Goal: Task Accomplishment & Management: Complete application form

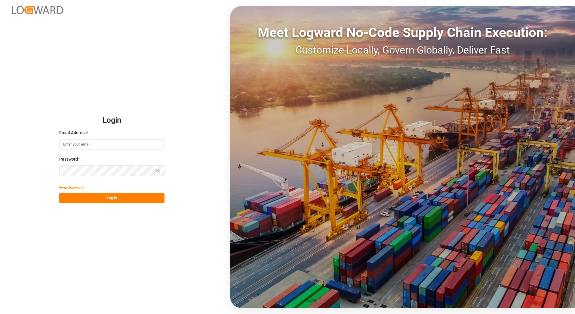
type input "[PERSON_NAME][EMAIL_ADDRESS][PERSON_NAME][DOMAIN_NAME]"
click at [114, 200] on button "Log In" at bounding box center [111, 198] width 105 height 11
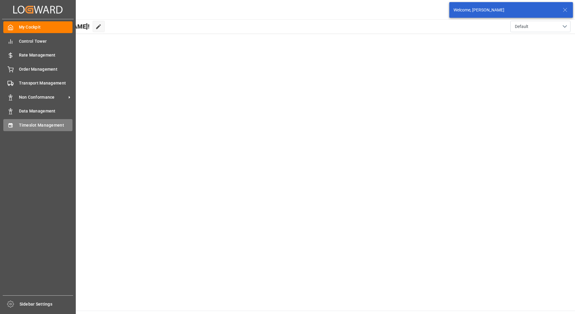
click at [26, 126] on span "Timeslot Management" at bounding box center [46, 125] width 54 height 6
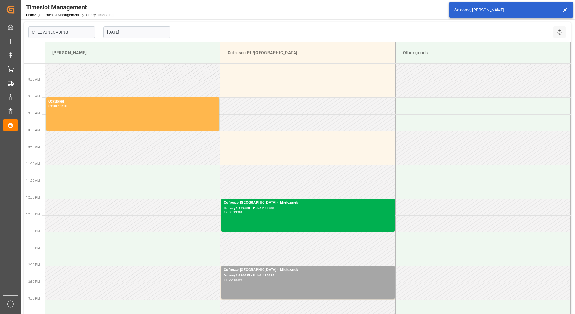
type input "Chezy Unloading"
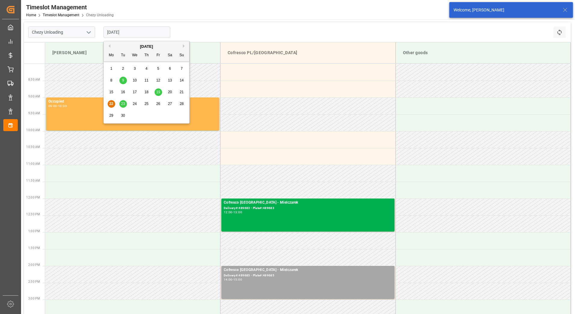
click at [132, 31] on input "[DATE]" at bounding box center [137, 31] width 67 height 11
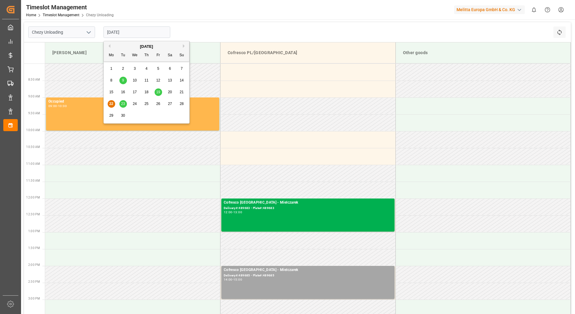
click at [145, 104] on span "25" at bounding box center [146, 104] width 4 height 4
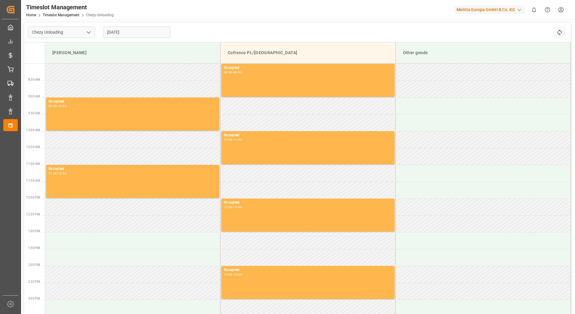
click at [119, 31] on input "25.09.2025" at bounding box center [137, 31] width 67 height 11
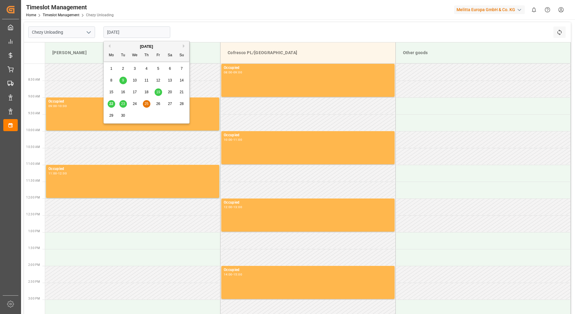
click at [155, 104] on div "26" at bounding box center [159, 104] width 8 height 7
type input "[DATE]"
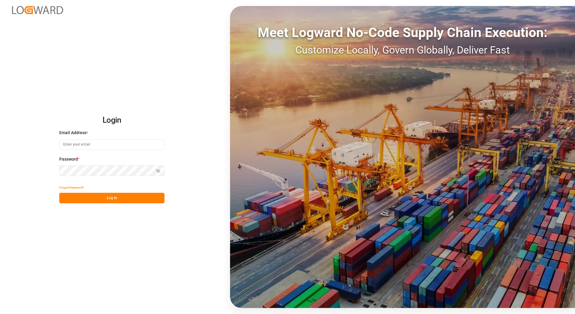
type input "[PERSON_NAME][EMAIL_ADDRESS][PERSON_NAME][DOMAIN_NAME]"
click at [99, 200] on button "Log In" at bounding box center [111, 198] width 105 height 11
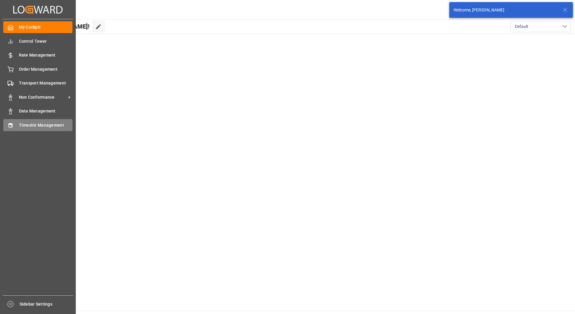
click at [11, 126] on icon at bounding box center [11, 125] width 6 height 6
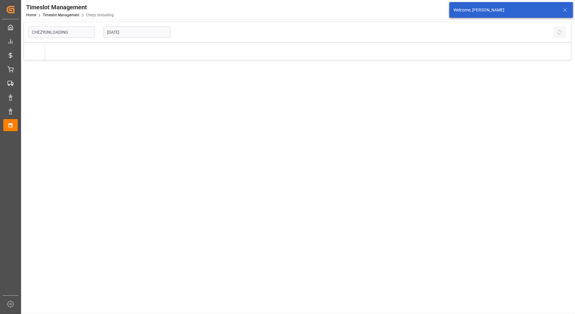
type input "Chezy Unloading"
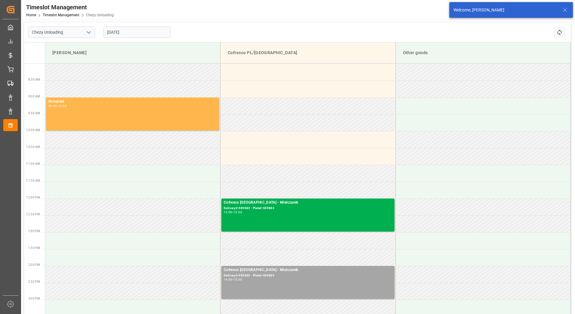
click at [137, 33] on input "[DATE]" at bounding box center [137, 31] width 67 height 11
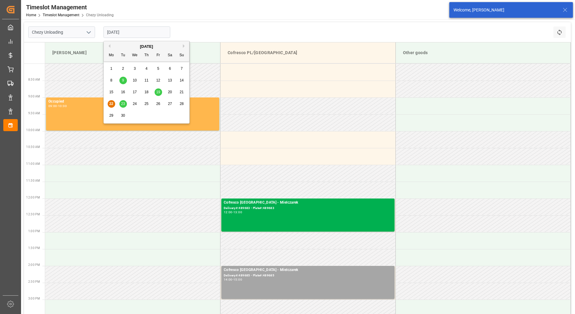
click at [160, 105] on span "26" at bounding box center [158, 104] width 4 height 4
type input "[DATE]"
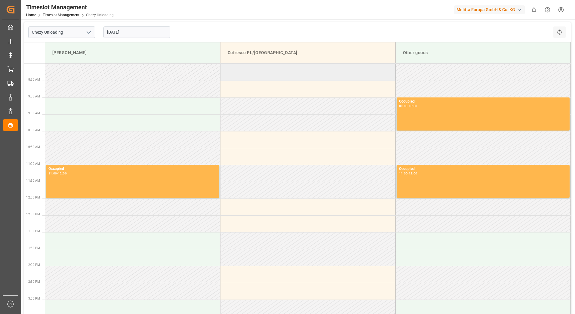
click at [280, 71] on td at bounding box center [308, 72] width 175 height 17
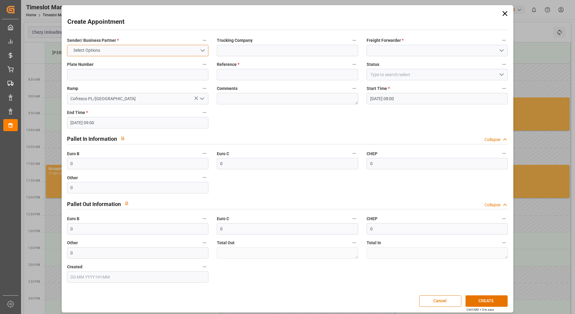
click at [123, 46] on button "Select Options" at bounding box center [137, 50] width 141 height 11
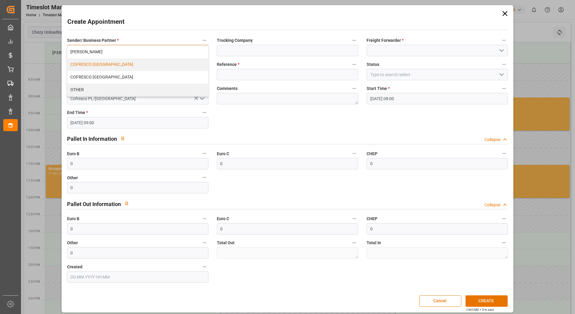
click at [114, 64] on div "COFRESCO [GEOGRAPHIC_DATA]" at bounding box center [137, 64] width 141 height 13
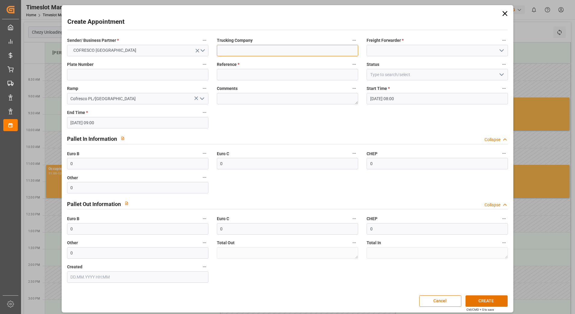
click at [238, 51] on input at bounding box center [287, 50] width 141 height 11
type input "Mielczarek"
click at [410, 46] on input at bounding box center [437, 50] width 141 height 11
click at [500, 49] on icon "open menu" at bounding box center [501, 50] width 7 height 7
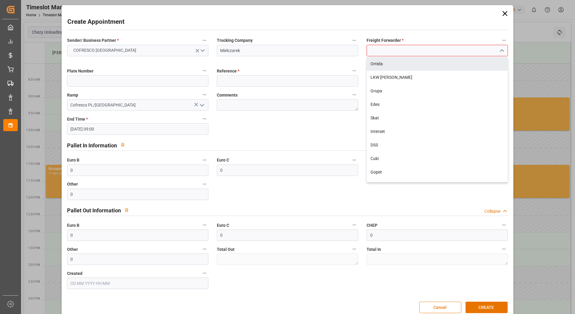
click at [423, 51] on input at bounding box center [437, 50] width 141 height 11
type input "m"
click at [417, 61] on div "Cofresco SPOT" at bounding box center [437, 64] width 141 height 14
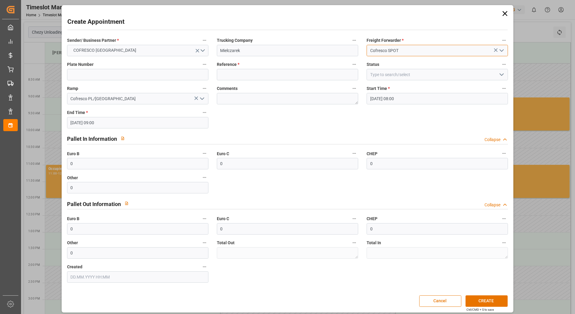
type input "Cofresco SPOT"
click at [130, 74] on input at bounding box center [137, 74] width 141 height 11
click at [117, 72] on input at bounding box center [137, 74] width 141 height 11
paste input "489817"
type input "489817"
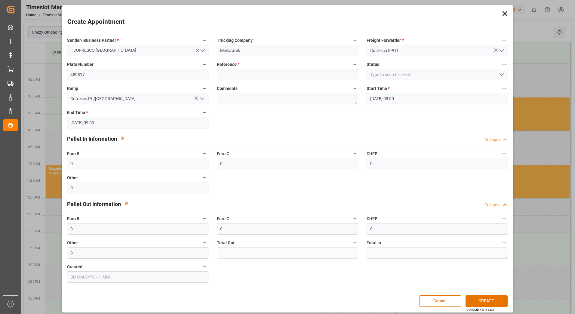
click at [240, 73] on input at bounding box center [287, 74] width 141 height 11
paste input "489817"
type input "489817"
click at [394, 68] on label "Status" at bounding box center [437, 64] width 141 height 8
click at [500, 68] on button "Status" at bounding box center [504, 64] width 8 height 8
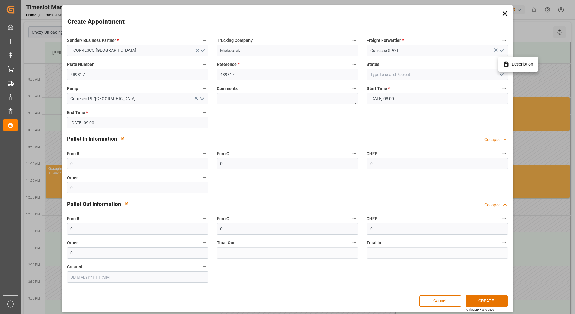
click at [396, 73] on div at bounding box center [287, 157] width 575 height 314
drag, startPoint x: 427, startPoint y: 76, endPoint x: 446, endPoint y: 74, distance: 19.6
click at [429, 75] on input at bounding box center [437, 74] width 141 height 11
click at [473, 74] on input at bounding box center [437, 74] width 141 height 11
click at [500, 73] on icon "open menu" at bounding box center [501, 74] width 7 height 7
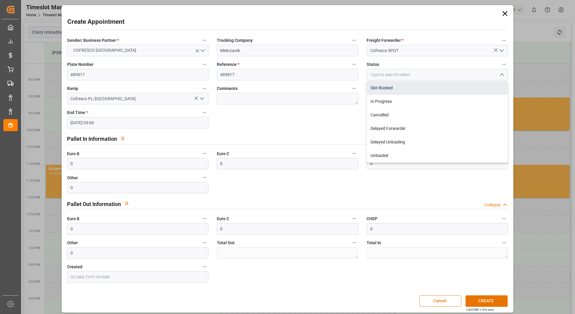
click at [411, 89] on div "Slot Booked" at bounding box center [437, 88] width 141 height 14
type input "Slot Booked"
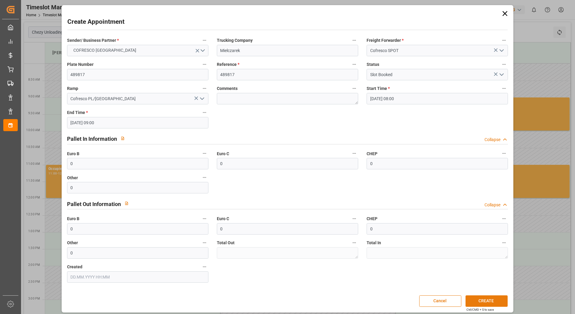
click at [482, 300] on button "CREATE" at bounding box center [487, 301] width 42 height 11
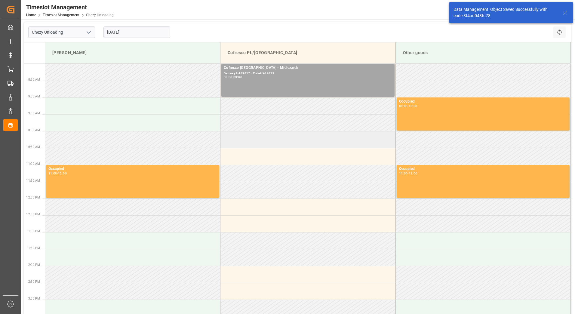
click at [264, 140] on td at bounding box center [308, 139] width 175 height 17
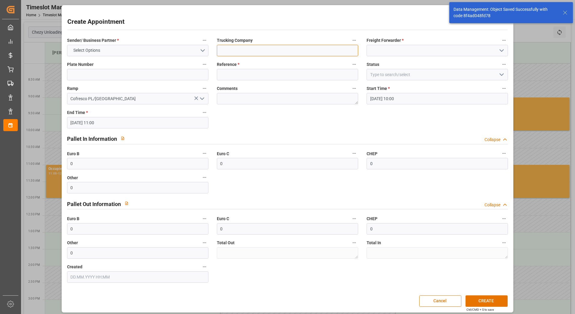
click at [259, 47] on input at bounding box center [287, 50] width 141 height 11
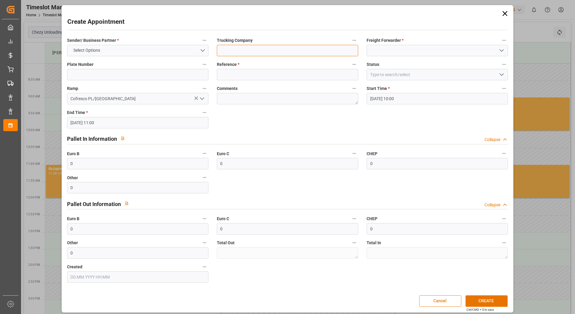
type input "Mielczarek"
click at [380, 46] on input at bounding box center [437, 50] width 141 height 11
click at [391, 52] on input at bounding box center [437, 50] width 141 height 11
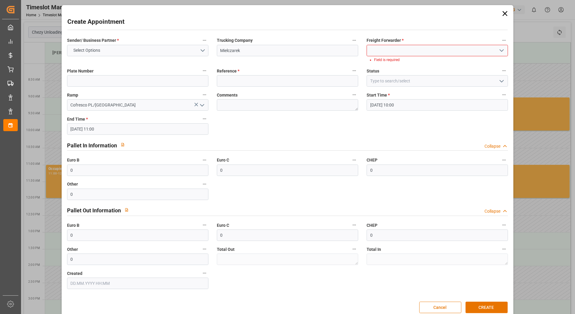
click at [502, 51] on icon "open menu" at bounding box center [501, 50] width 7 height 7
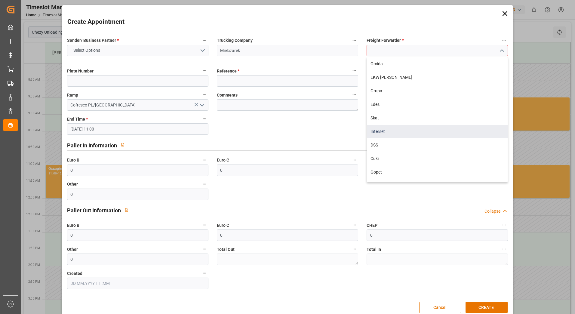
scroll to position [120, 0]
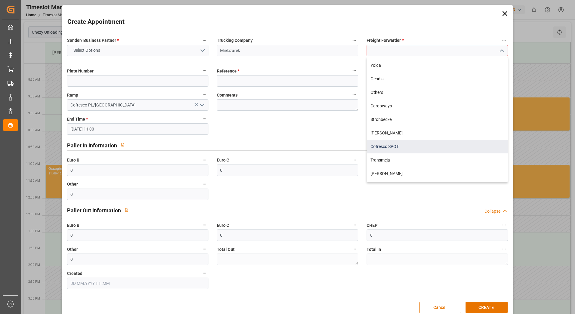
click at [407, 144] on div "Cofresco SPOT" at bounding box center [437, 147] width 141 height 14
type input "Cofresco SPOT"
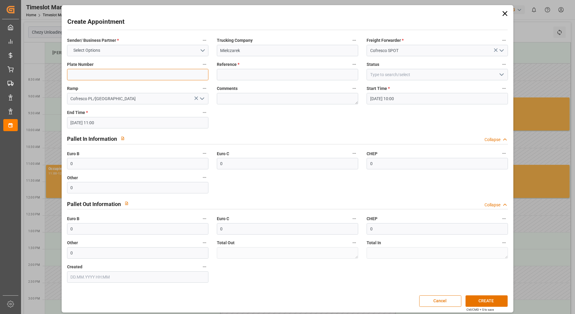
click at [142, 72] on input at bounding box center [137, 74] width 141 height 11
paste input "489817"
click at [129, 73] on input "489817" at bounding box center [137, 74] width 141 height 11
drag, startPoint x: 113, startPoint y: 73, endPoint x: 32, endPoint y: 73, distance: 80.7
click at [32, 73] on div "Create Appointment Sender/ Business Partner * Select Options Trucking Company […" at bounding box center [287, 157] width 575 height 314
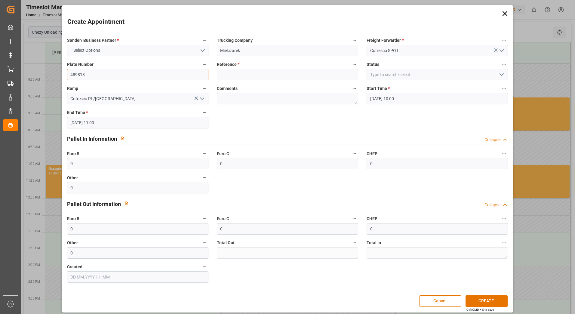
type input "489818"
click at [222, 73] on input at bounding box center [287, 74] width 141 height 11
paste input "489818"
type input "489818"
click at [402, 73] on input at bounding box center [437, 74] width 141 height 11
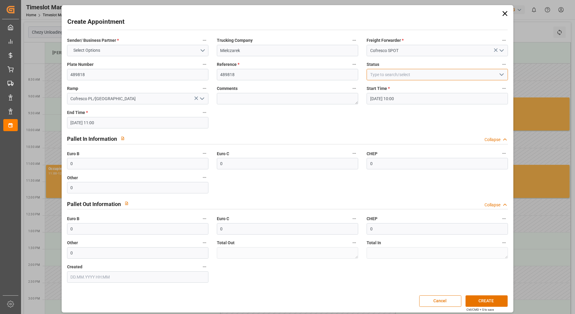
click at [504, 76] on div at bounding box center [437, 74] width 141 height 11
click at [500, 74] on icon "open menu" at bounding box center [501, 74] width 7 height 7
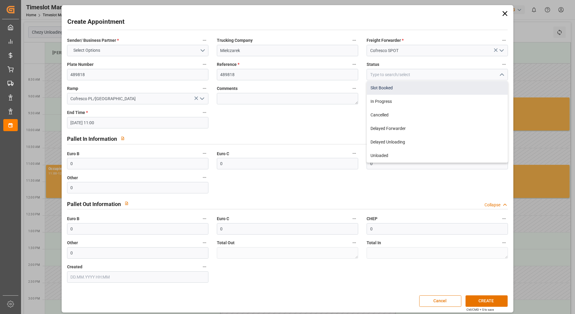
click at [405, 88] on div "Slot Booked" at bounding box center [437, 88] width 141 height 14
type input "Slot Booked"
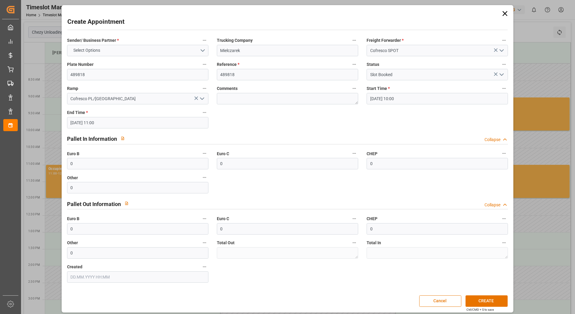
click at [152, 121] on input "[DATE] 11:00" at bounding box center [137, 122] width 141 height 11
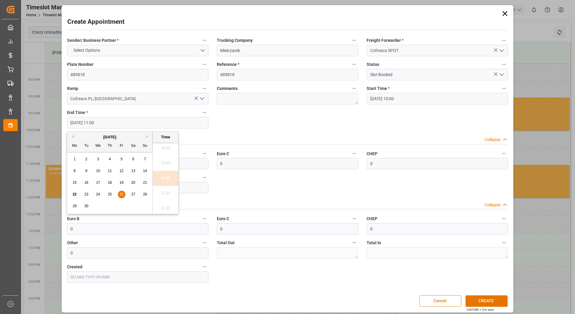
scroll to position [634, 0]
click at [278, 124] on div "Sender/ Business Partner * Select Options Trucking Company [PERSON_NAME] Freigh…" at bounding box center [288, 159] width 450 height 251
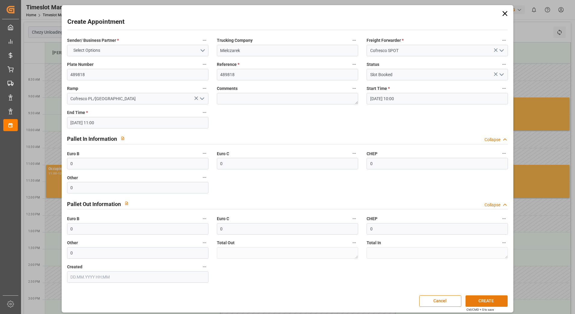
click at [492, 301] on button "CREATE" at bounding box center [487, 301] width 42 height 11
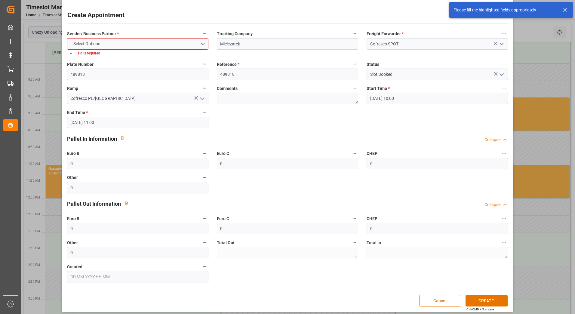
scroll to position [10, 0]
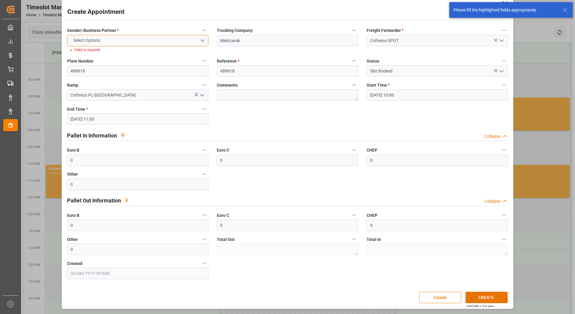
click at [199, 43] on button "Select Options" at bounding box center [137, 40] width 141 height 11
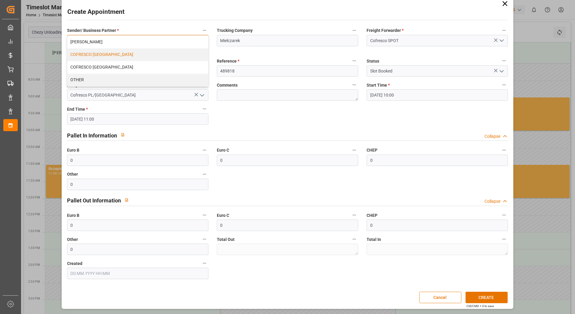
click at [162, 56] on div "COFRESCO [GEOGRAPHIC_DATA]" at bounding box center [137, 54] width 141 height 13
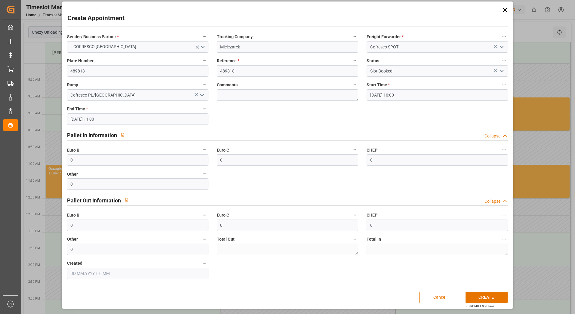
click at [200, 120] on input "[DATE] 11:00" at bounding box center [137, 118] width 141 height 11
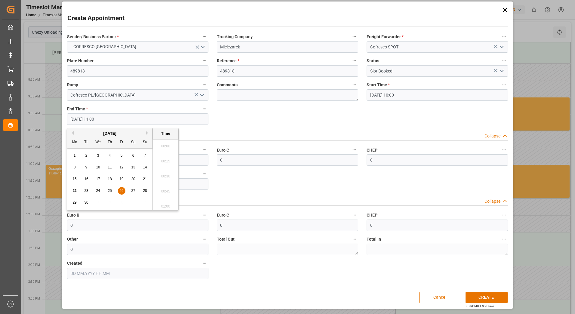
scroll to position [634, 0]
click at [200, 120] on input "[DATE] 11:00" at bounding box center [137, 118] width 141 height 11
click at [221, 121] on div "Sender/ Business Partner * COFRESCO POLAND Trucking Company [PERSON_NAME] Freig…" at bounding box center [288, 156] width 450 height 251
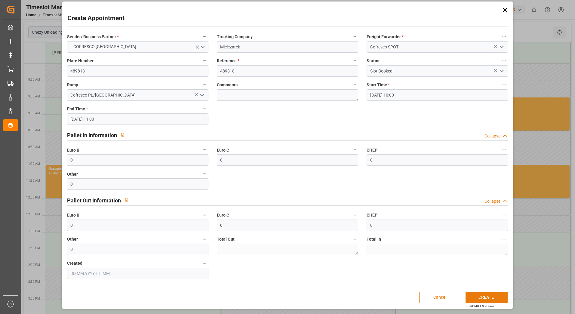
click at [485, 297] on button "CREATE" at bounding box center [487, 297] width 42 height 11
